Goal: Find specific page/section: Find specific page/section

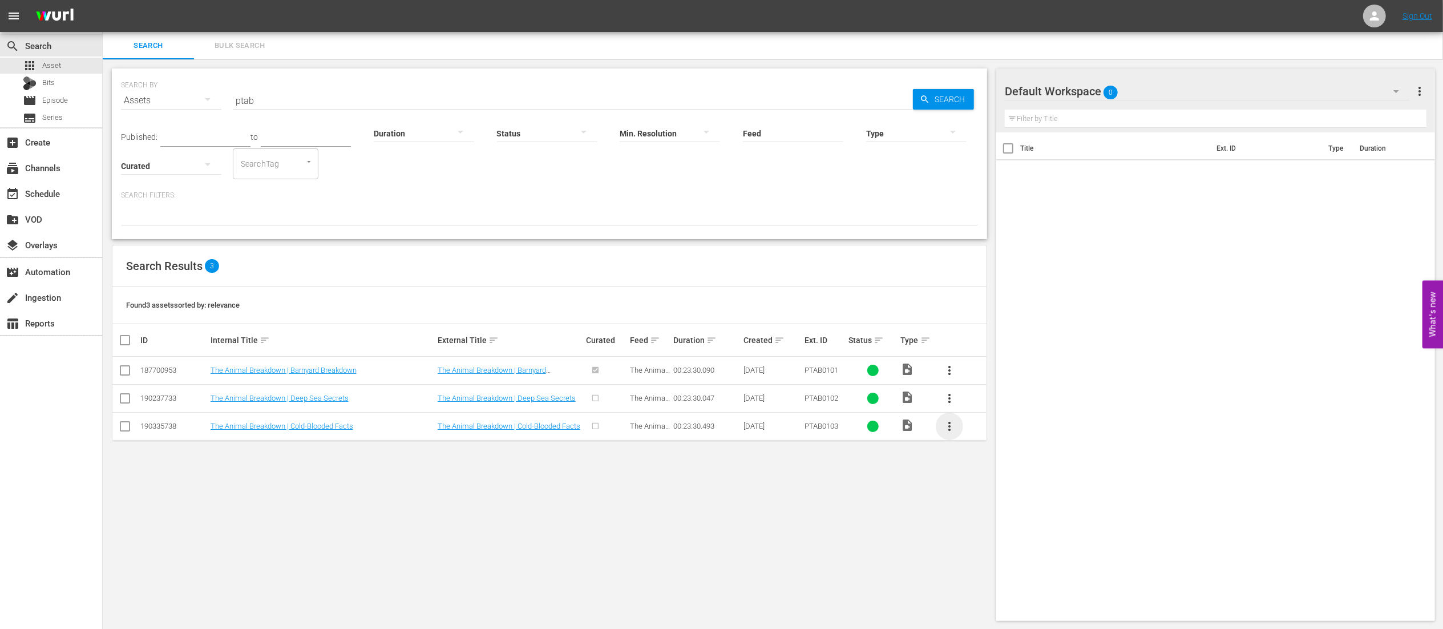
click at [950, 432] on span "more_vert" at bounding box center [949, 426] width 14 height 14
click at [405, 507] on div "SEARCH BY Search By Assets Search ID, Title, Description, Keywords, or Category…" at bounding box center [549, 344] width 893 height 570
click at [322, 428] on link "The Animal Breakdown | Cold-Blooded Facts" at bounding box center [281, 426] width 143 height 9
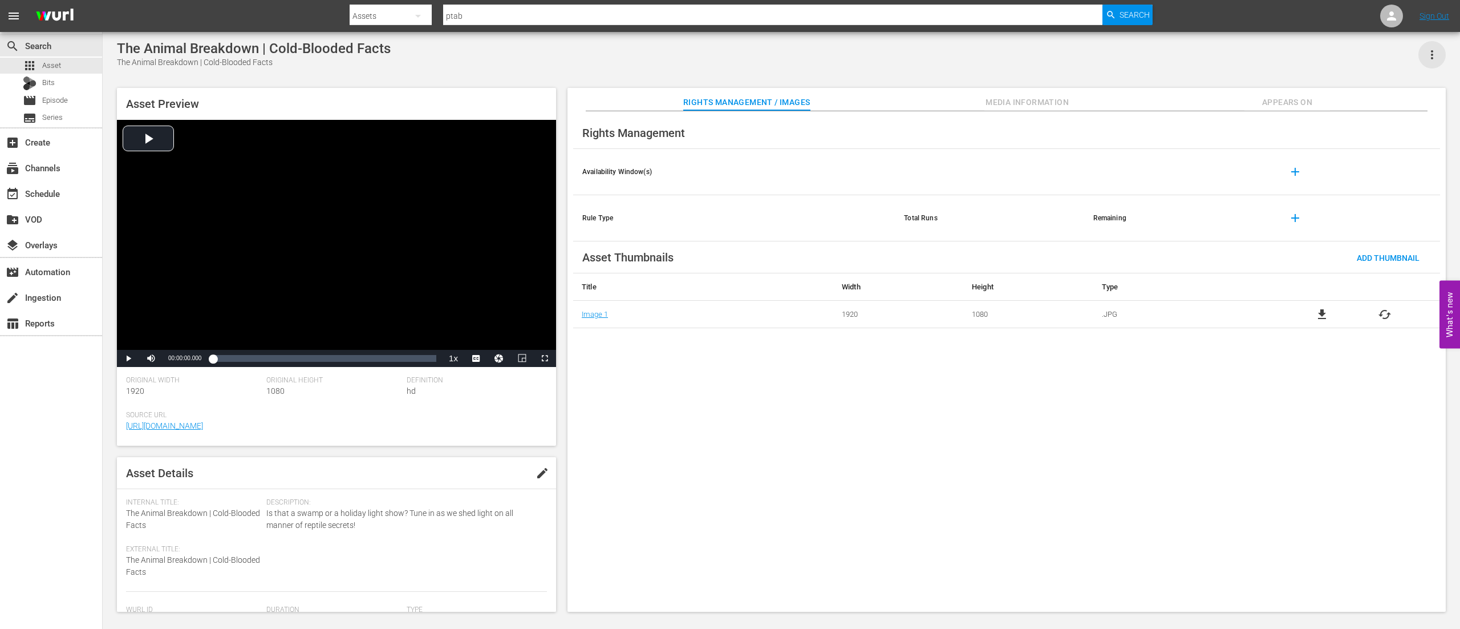
click at [1435, 54] on icon "button" at bounding box center [1433, 55] width 14 height 14
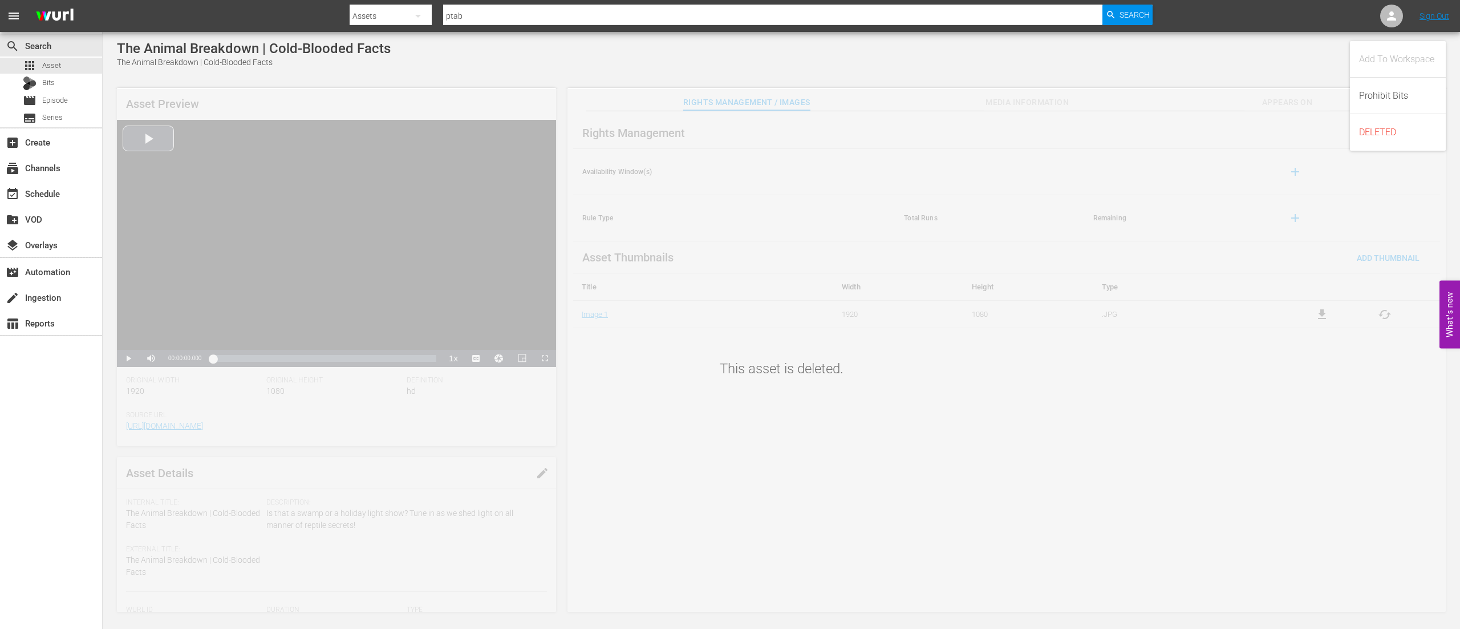
click at [1376, 127] on div "DELETED" at bounding box center [1396, 132] width 75 height 27
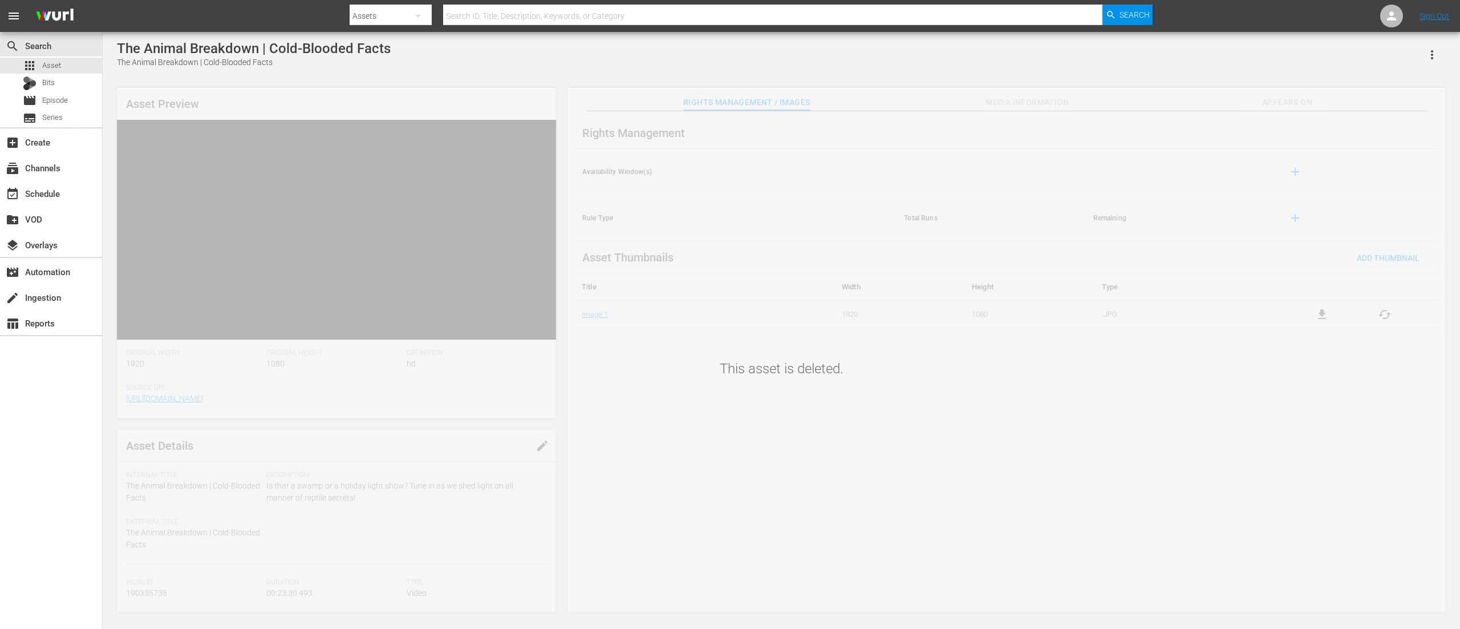
click at [468, 9] on input "text" at bounding box center [772, 15] width 659 height 27
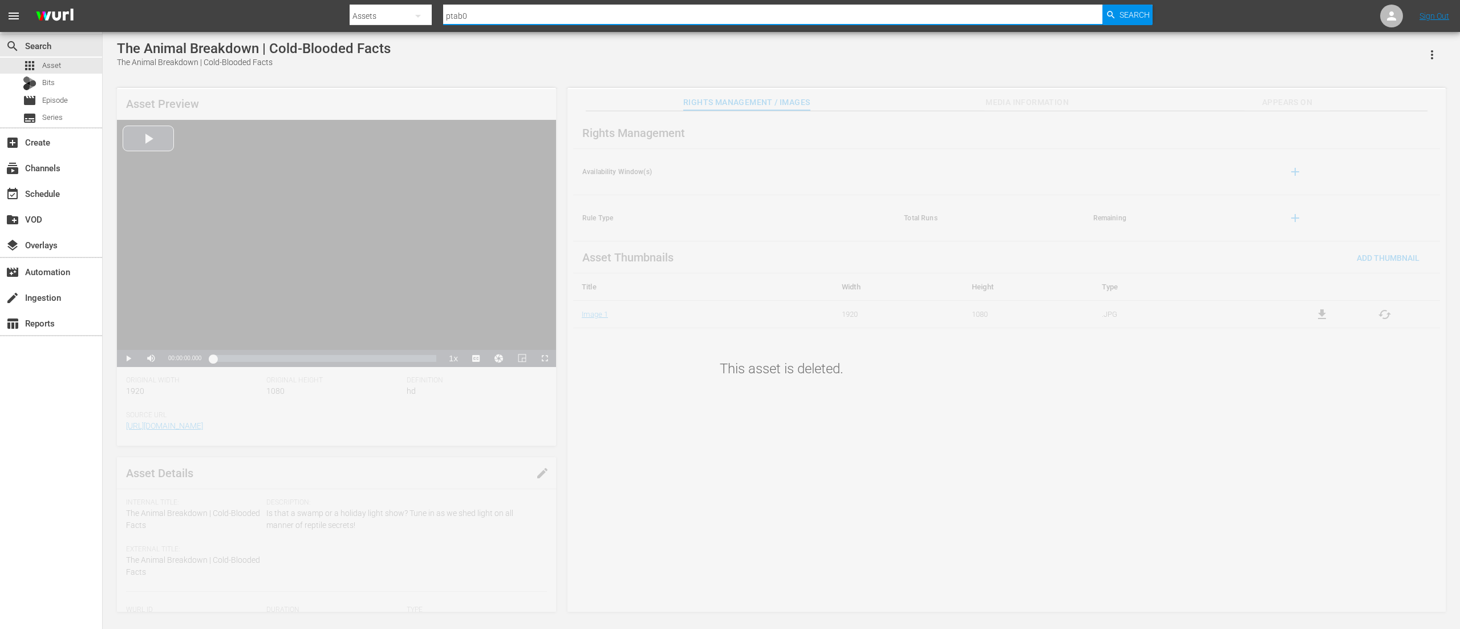
type input "ptab01"
